Goal: Task Accomplishment & Management: Manage account settings

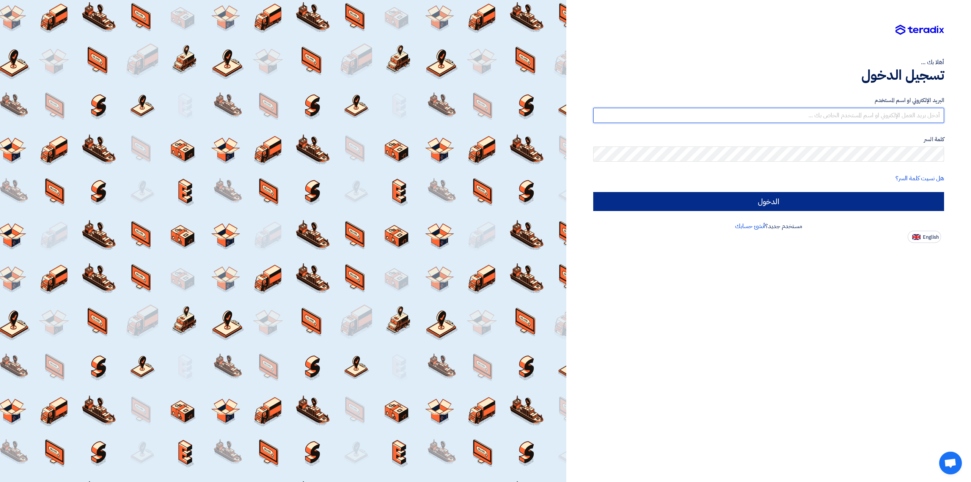
type input "[EMAIL_ADDRESS][DOMAIN_NAME]"
click at [702, 192] on input "الدخول" at bounding box center [768, 201] width 351 height 19
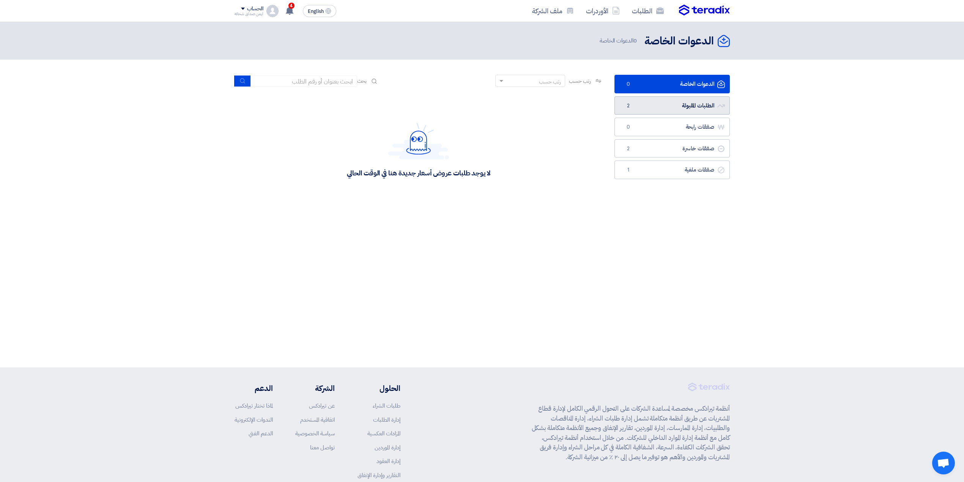
click at [653, 113] on link "الطلبات المقبولة الطلبات المقبولة 2" at bounding box center [671, 105] width 115 height 19
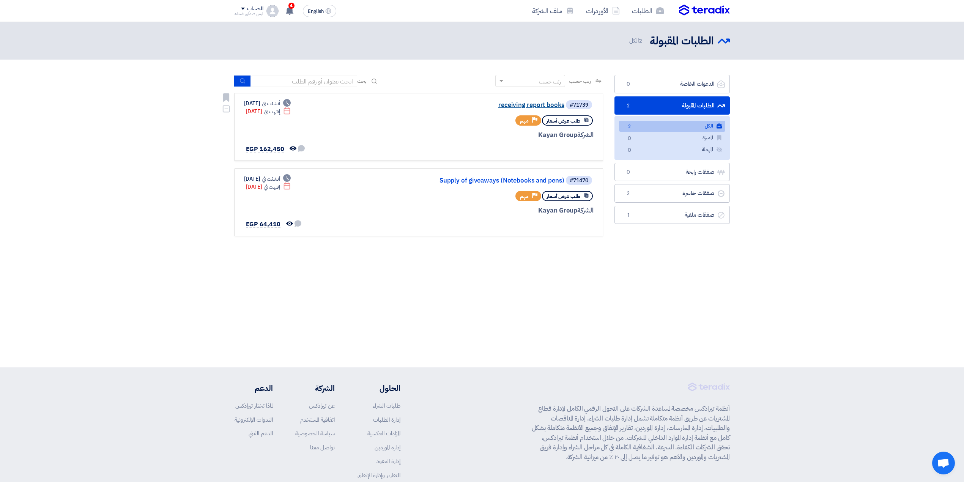
click at [515, 108] on link "receiving report books" at bounding box center [488, 105] width 152 height 7
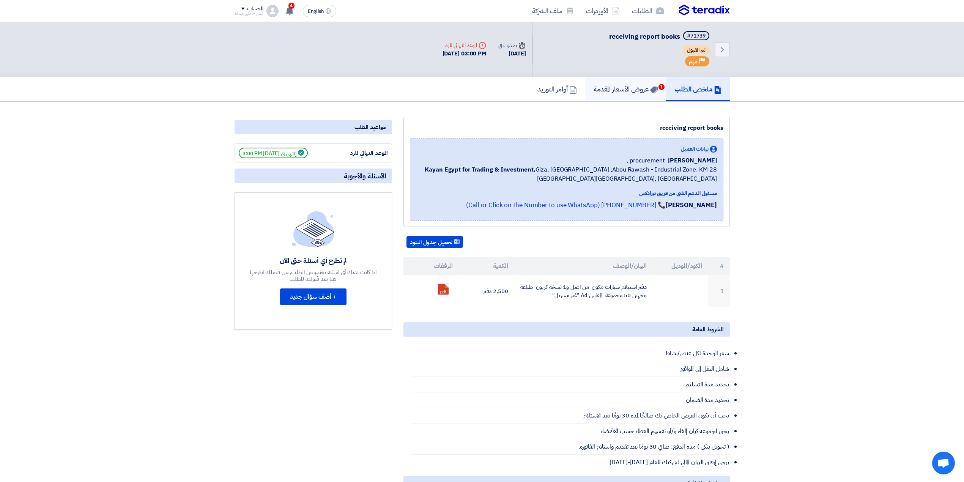
click at [615, 98] on link "عروض الأسعار المقدمة 1" at bounding box center [625, 89] width 81 height 24
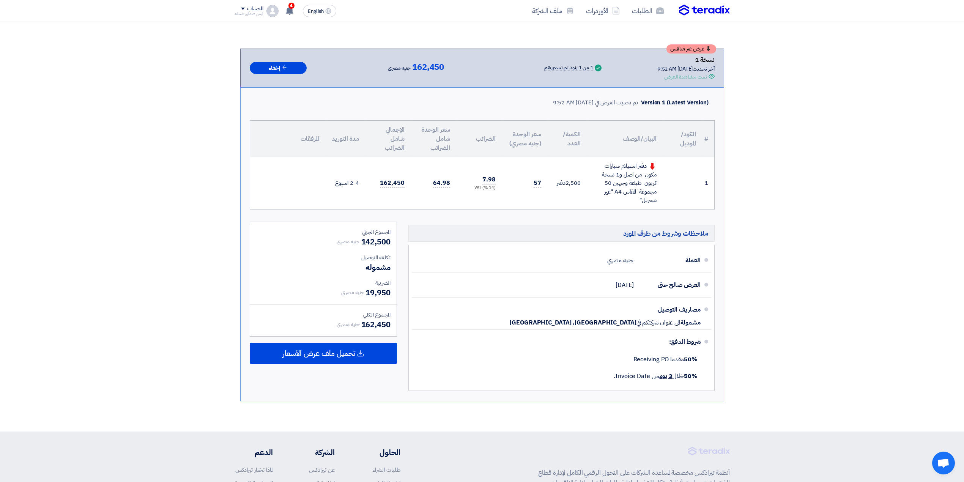
scroll to position [5, 0]
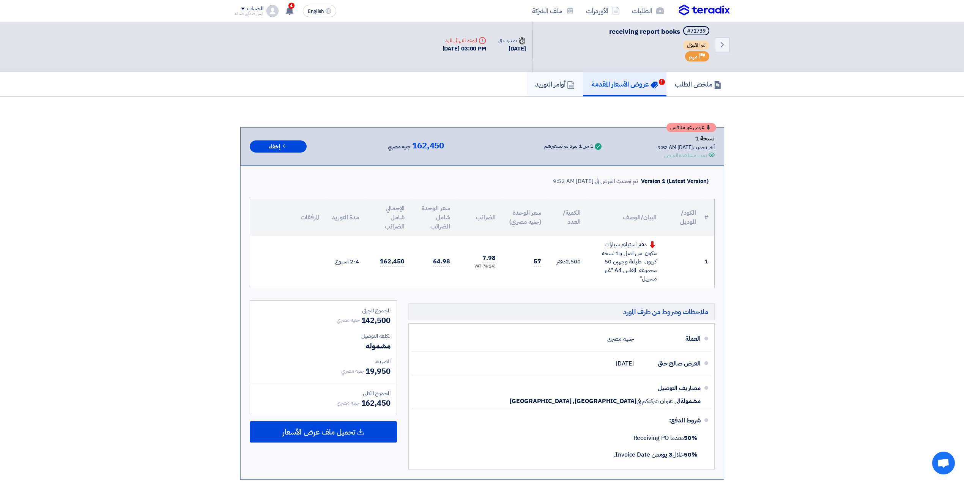
click at [535, 80] on h5 "أوامر التوريد" at bounding box center [554, 84] width 39 height 9
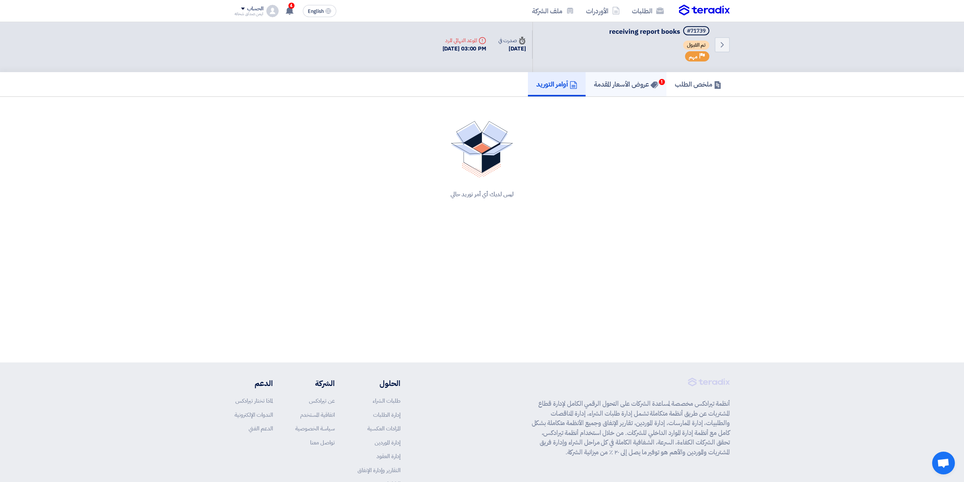
click at [594, 80] on h5 "عروض الأسعار المقدمة 1" at bounding box center [626, 84] width 64 height 9
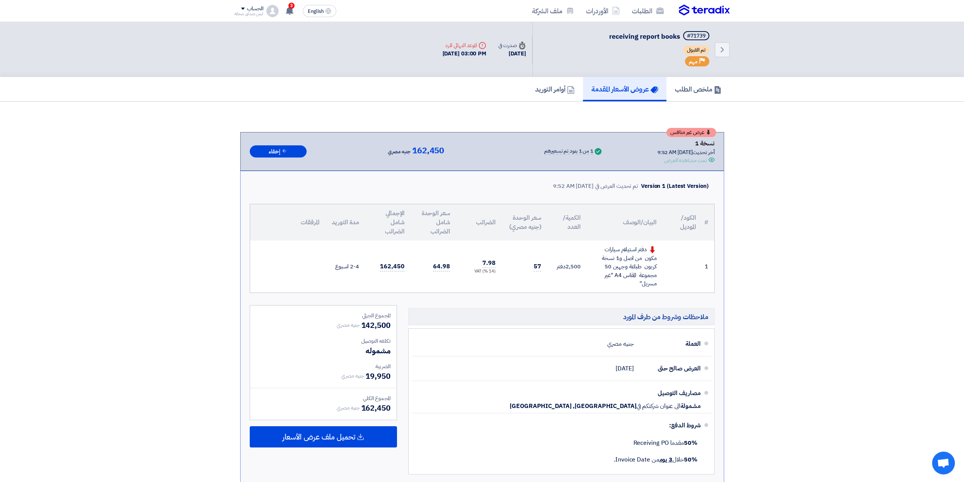
click at [710, 160] on icon "Offer is Seen" at bounding box center [711, 160] width 6 height 6
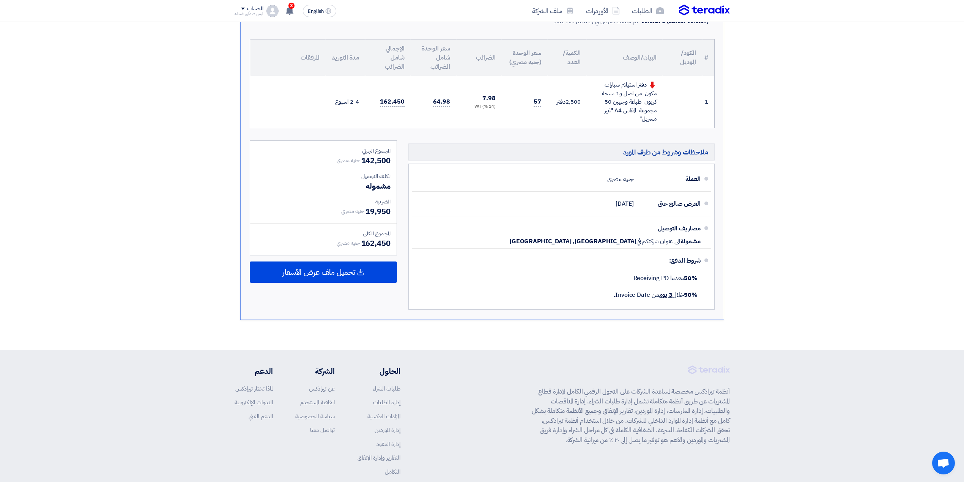
scroll to position [106, 0]
